Goal: Task Accomplishment & Management: Manage account settings

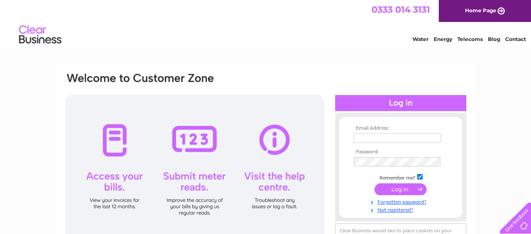
type input "stackhoull@btconnect.com"
click at [398, 189] on input "submit" at bounding box center [400, 189] width 52 height 12
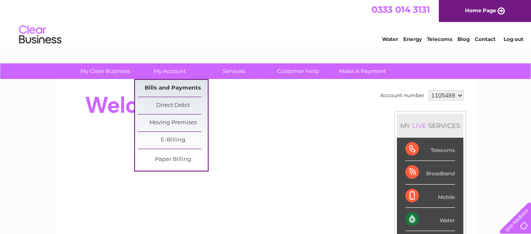
click at [167, 89] on link "Bills and Payments" at bounding box center [173, 88] width 70 height 17
click at [167, 85] on link "Bills and Payments" at bounding box center [173, 88] width 70 height 17
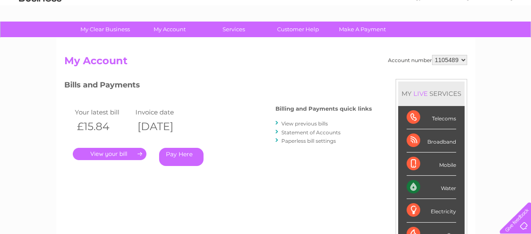
click at [112, 156] on link "." at bounding box center [110, 154] width 74 height 12
click at [112, 152] on link "." at bounding box center [110, 154] width 74 height 12
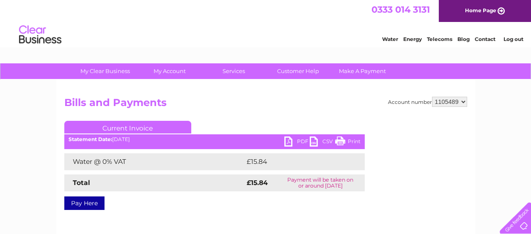
scroll to position [85, 0]
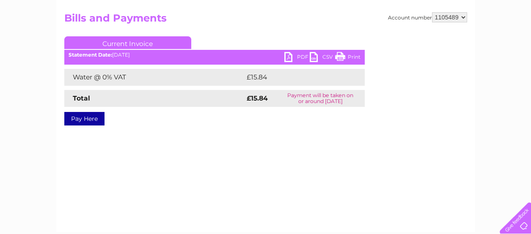
click at [290, 55] on link "PDF" at bounding box center [296, 58] width 25 height 12
